Goal: Task Accomplishment & Management: Manage account settings

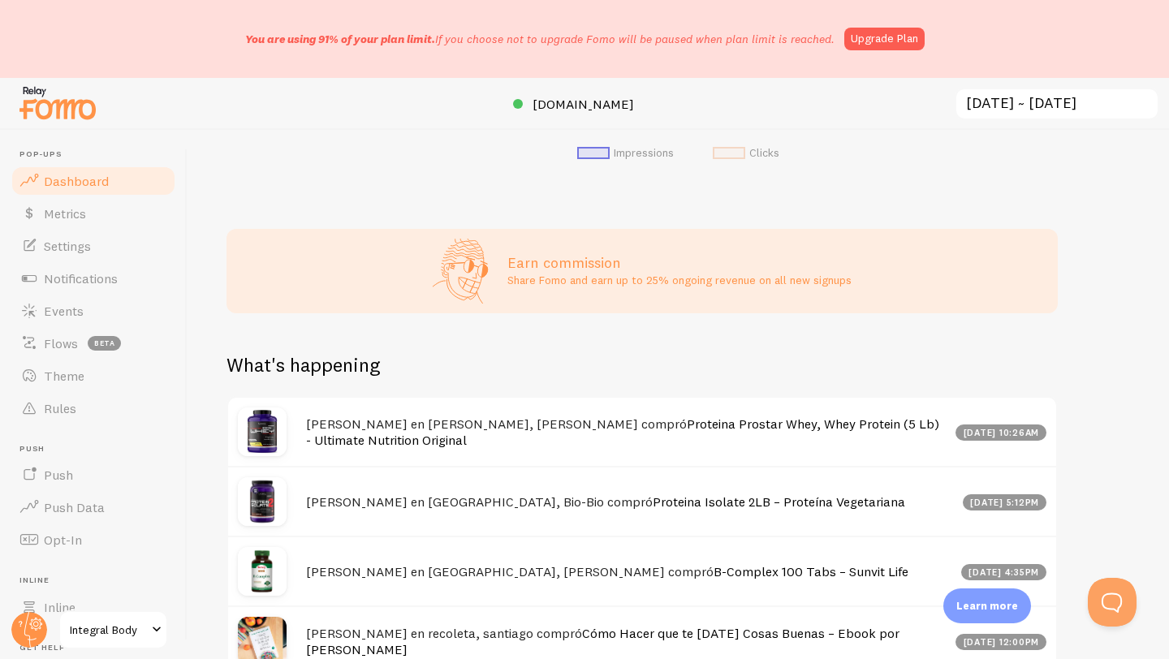
scroll to position [339, 0]
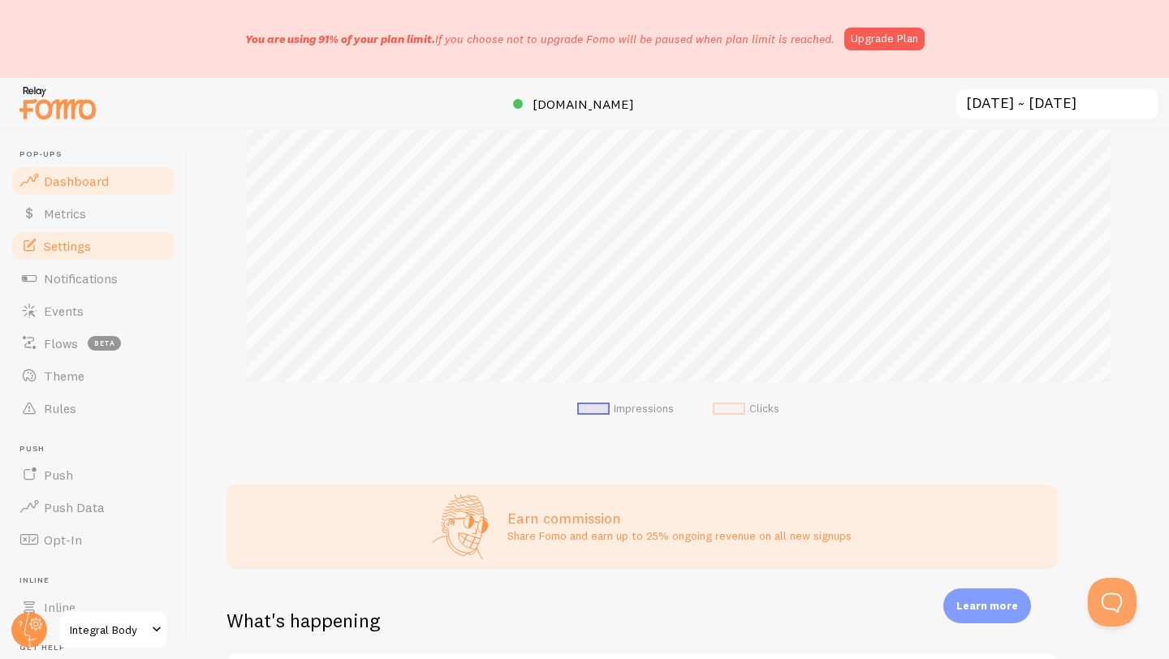
click at [66, 245] on span "Settings" at bounding box center [67, 246] width 47 height 16
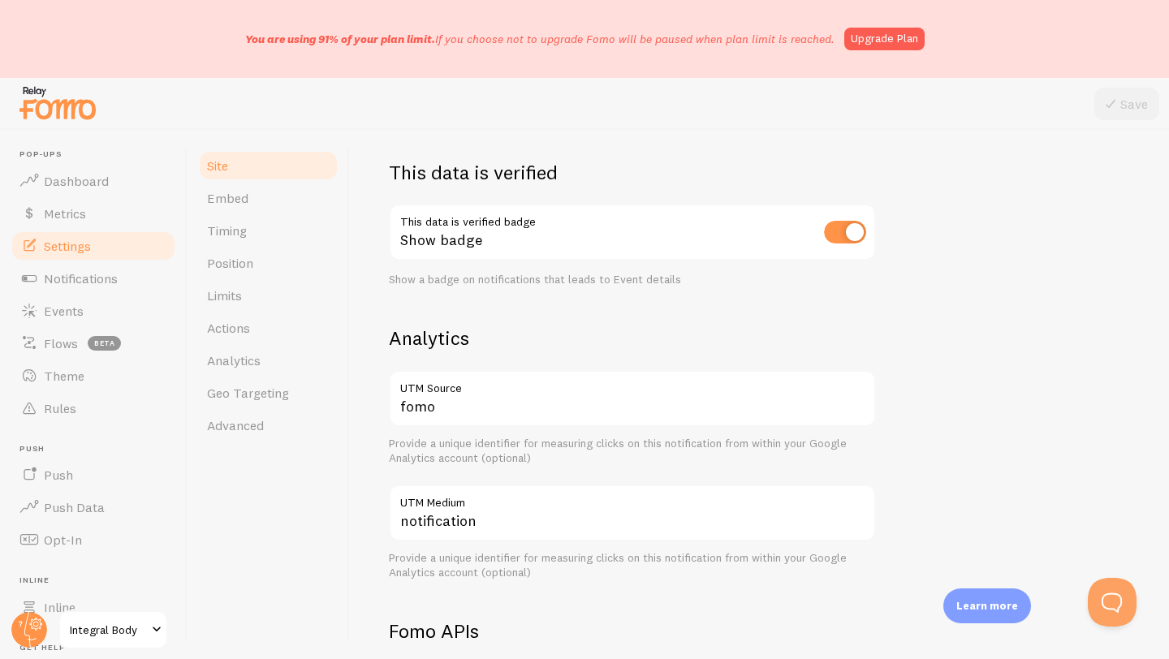
scroll to position [452, 0]
click at [238, 236] on span "Timing" at bounding box center [227, 231] width 40 height 16
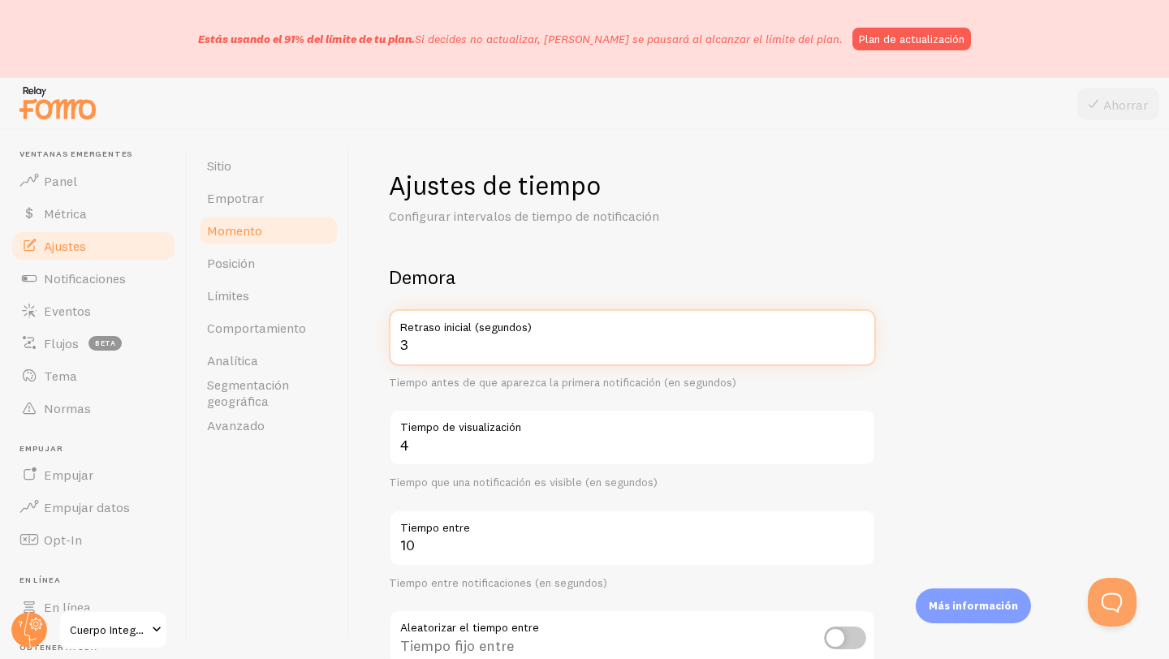
click at [417, 347] on input "3" at bounding box center [632, 337] width 487 height 57
type input "10"
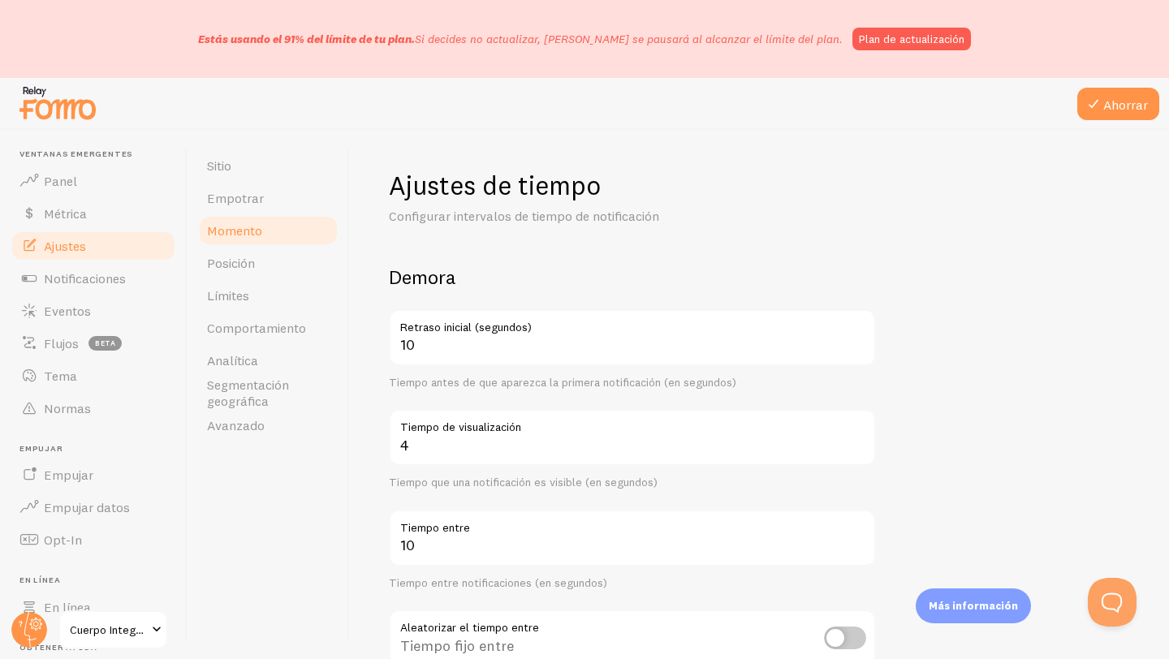
click at [962, 367] on form "Demora 10 Retraso inicial (segundos) Tiempo antes de que aparezca la primera no…" at bounding box center [759, 613] width 741 height 697
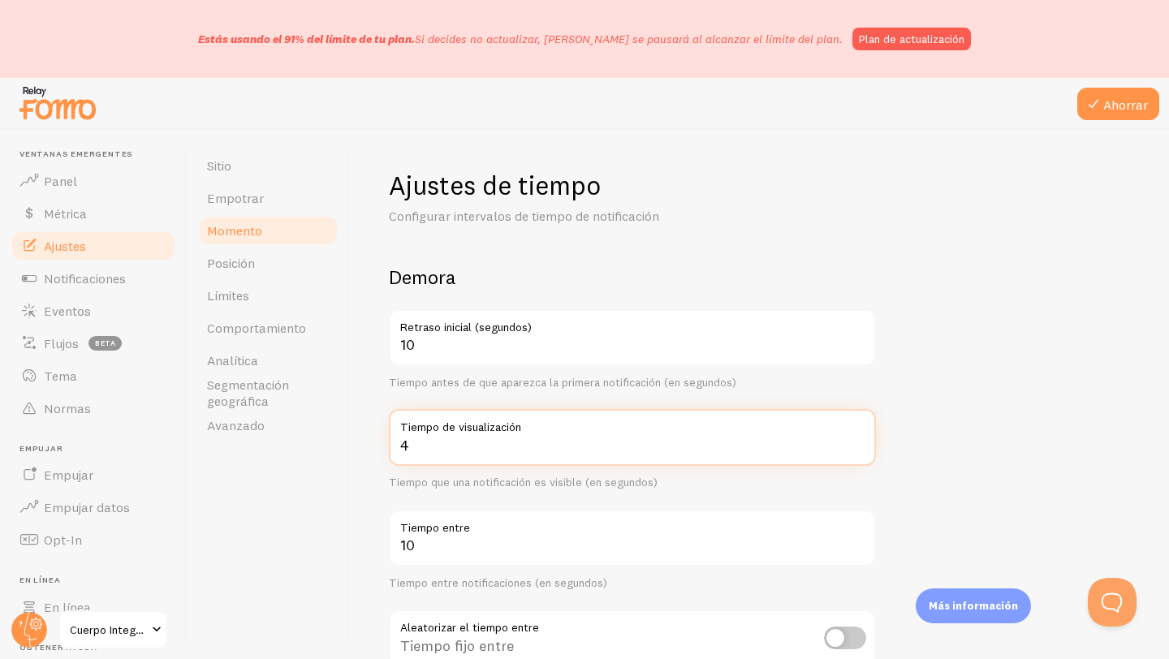
click at [442, 447] on input "4" at bounding box center [632, 437] width 487 height 57
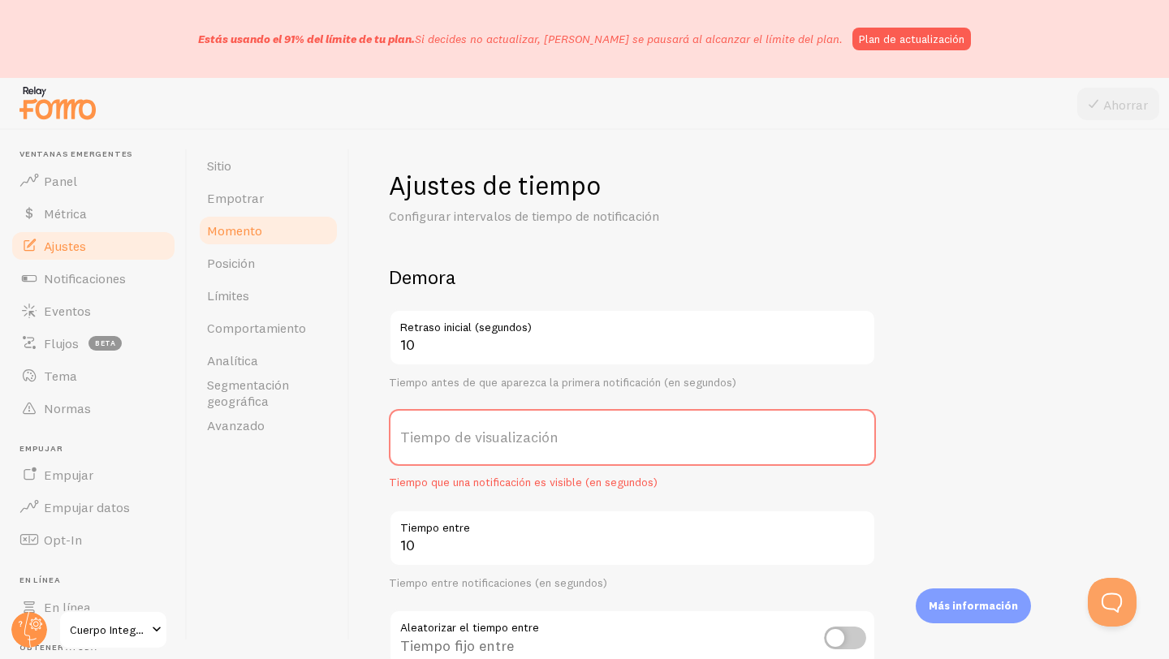
click at [781, 444] on label "Tiempo de visualización" at bounding box center [632, 437] width 487 height 57
click at [781, 444] on input "Tiempo de visualización" at bounding box center [632, 437] width 487 height 57
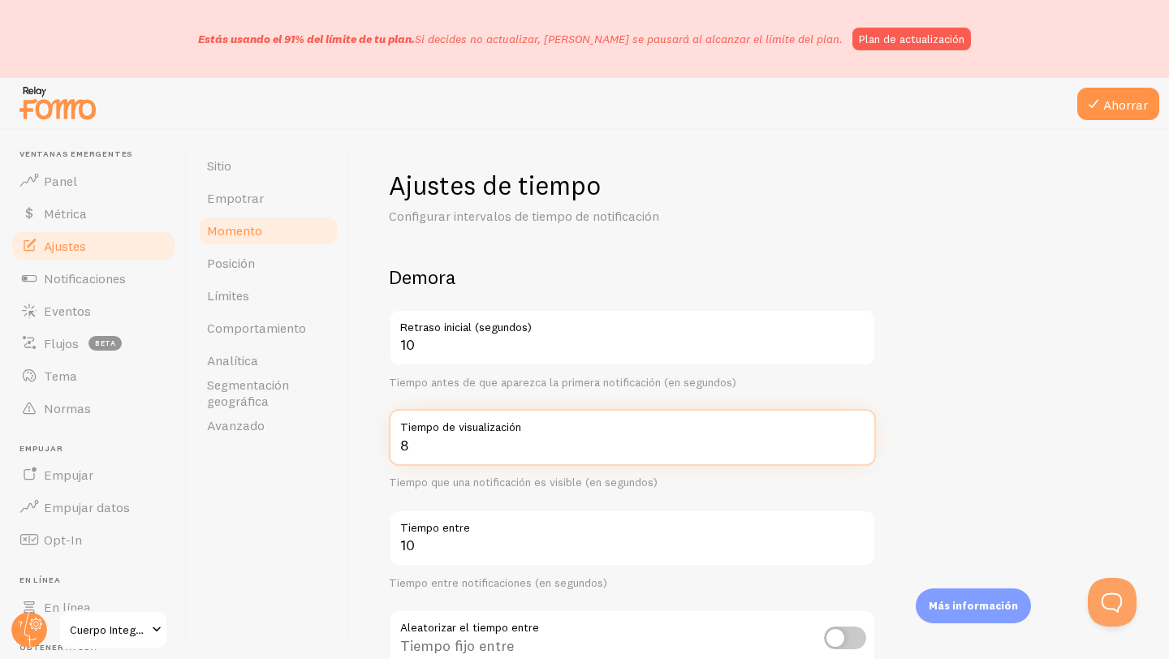
type input "8"
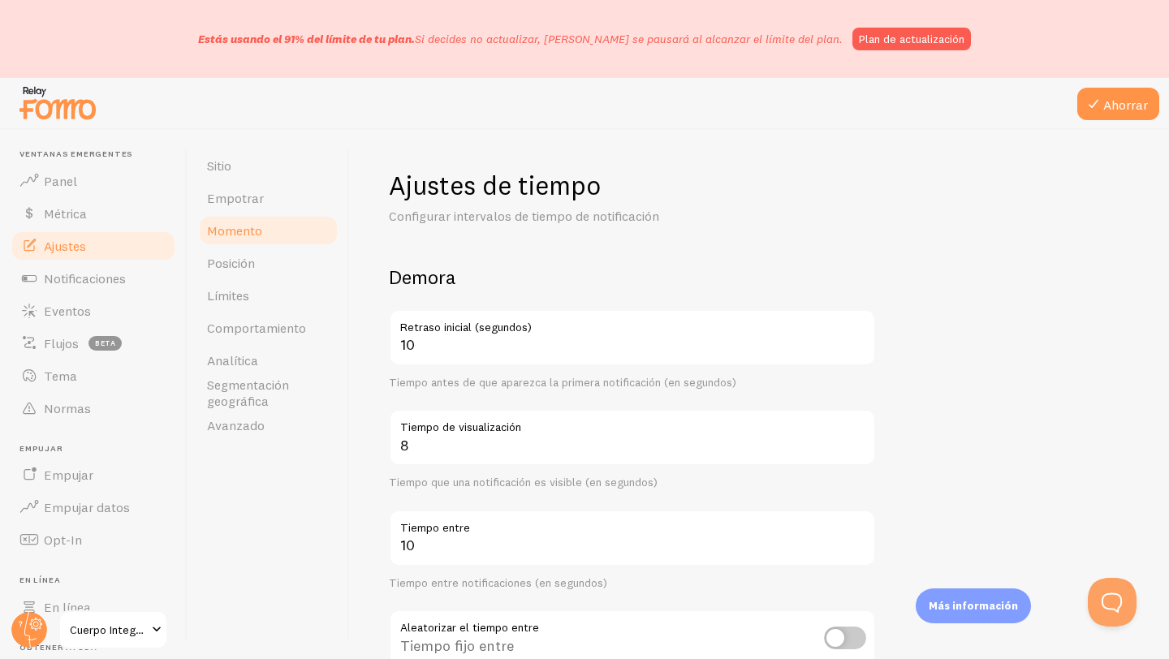
click at [957, 426] on form "Demora 10 Retraso inicial (segundos) Tiempo antes de que aparezca la primera no…" at bounding box center [759, 613] width 741 height 697
click at [1099, 110] on icon at bounding box center [1093, 103] width 19 height 19
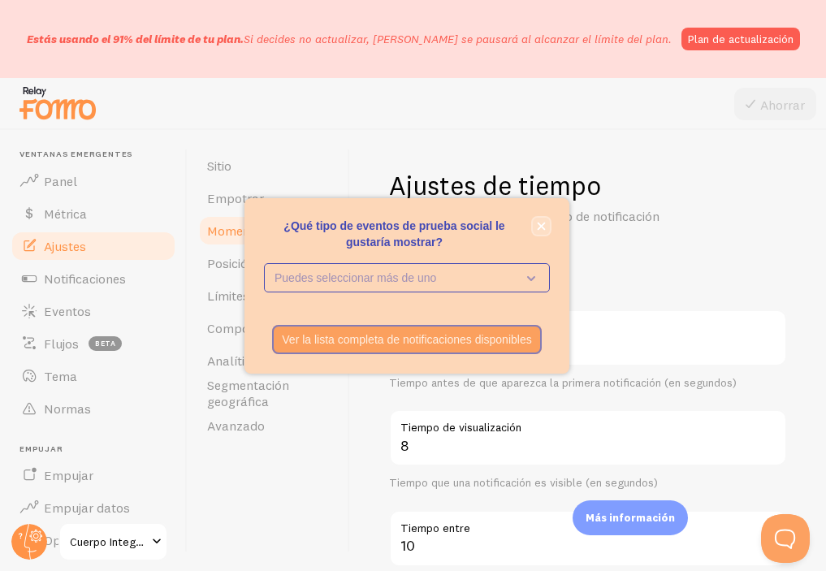
click at [543, 226] on icon "cerca," at bounding box center [541, 226] width 9 height 9
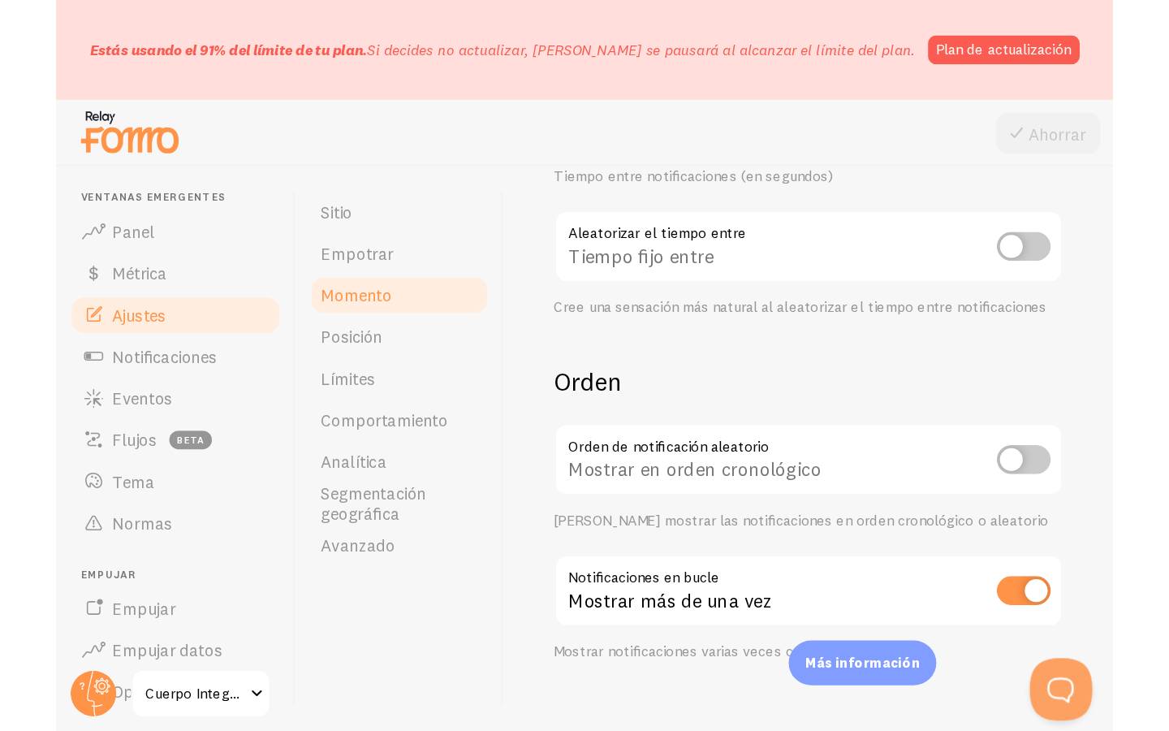
scroll to position [469, 0]
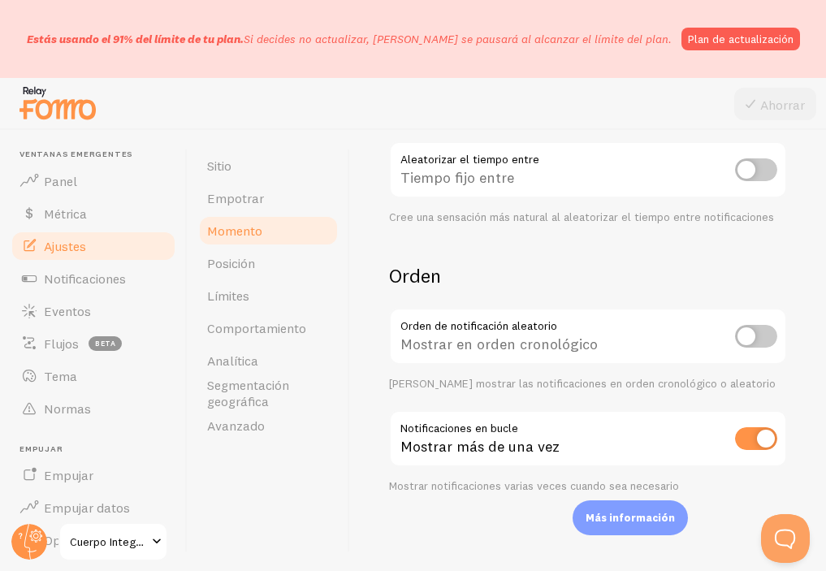
drag, startPoint x: 758, startPoint y: 331, endPoint x: 683, endPoint y: 350, distance: 77.0
click at [683, 350] on div "Orden de notificación aleatorio Mostrar en orden cronológico Elija mostrar las …" at bounding box center [588, 349] width 398 height 83
click at [763, 333] on input "checkbox" at bounding box center [756, 336] width 42 height 23
checkbox input "true"
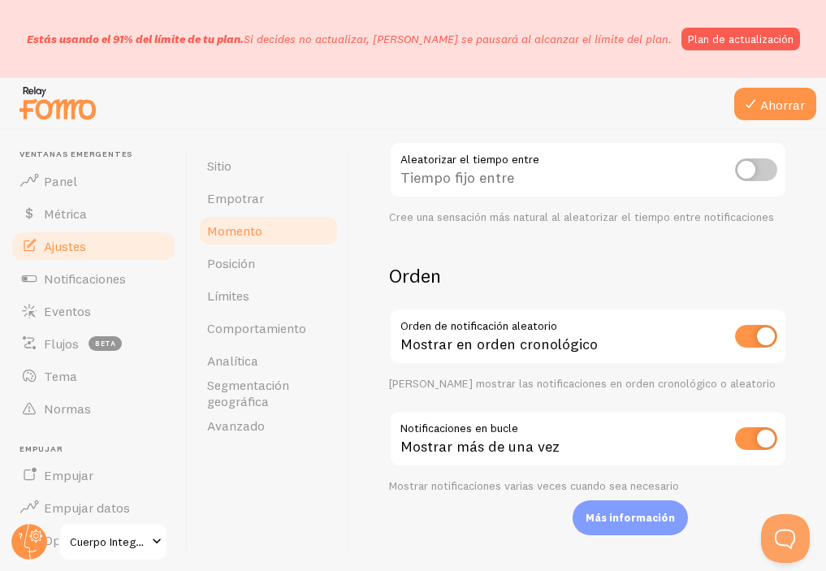
click at [748, 439] on input "checkbox" at bounding box center [756, 438] width 42 height 23
checkbox input "false"
click at [759, 111] on icon at bounding box center [750, 103] width 19 height 19
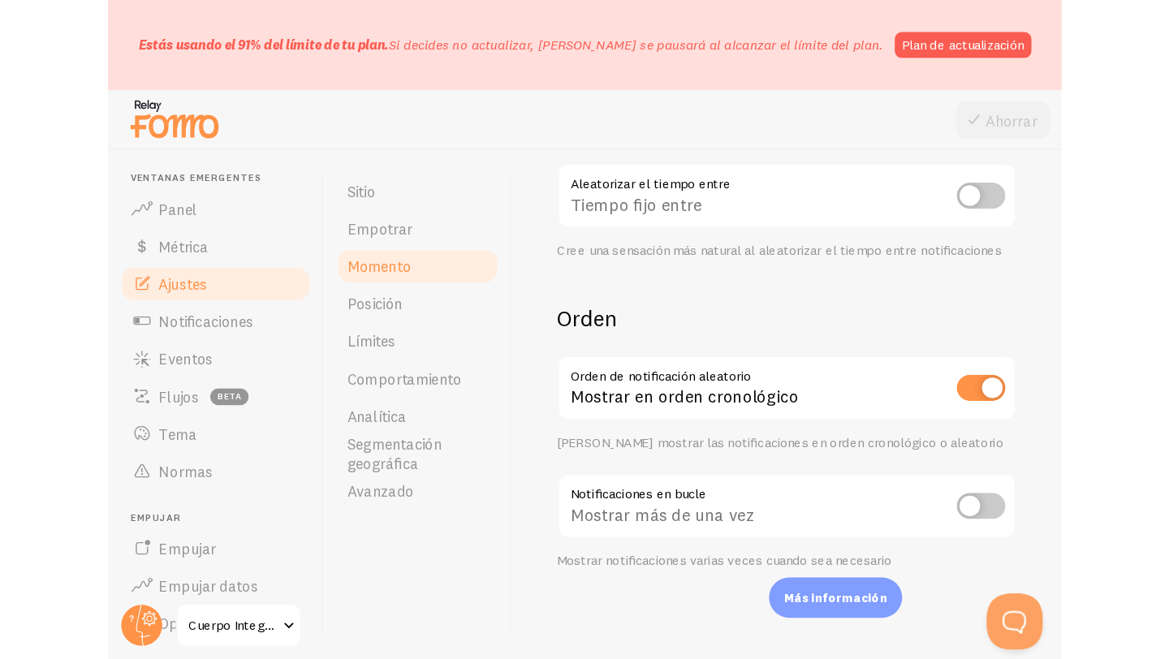
scroll to position [309, 0]
